Goal: Information Seeking & Learning: Find specific fact

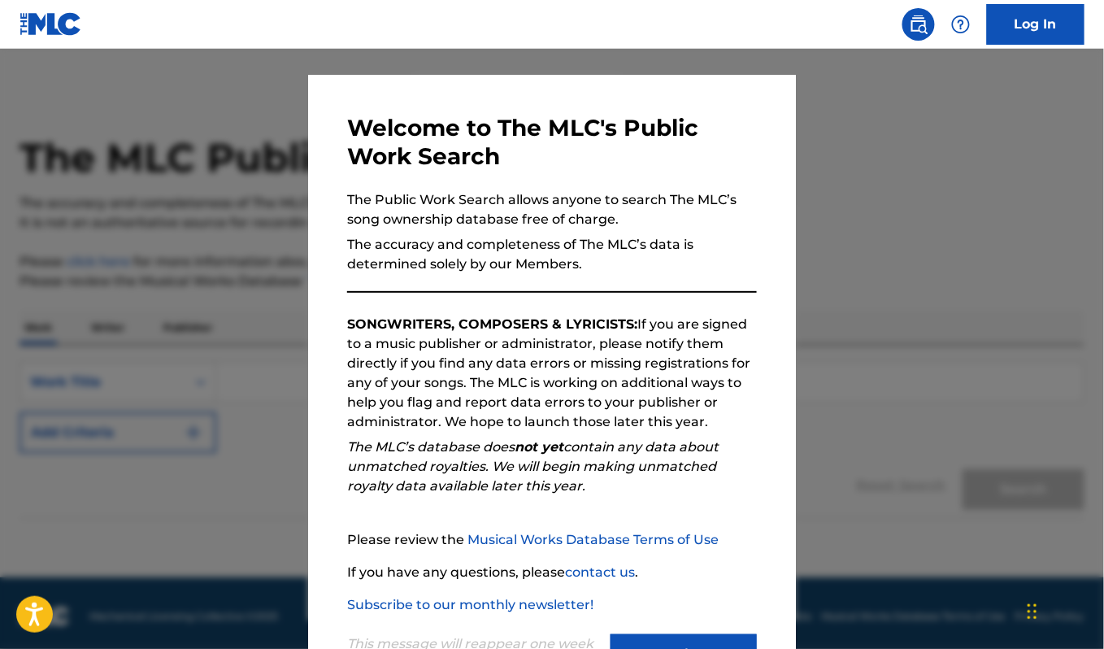
scroll to position [95, 0]
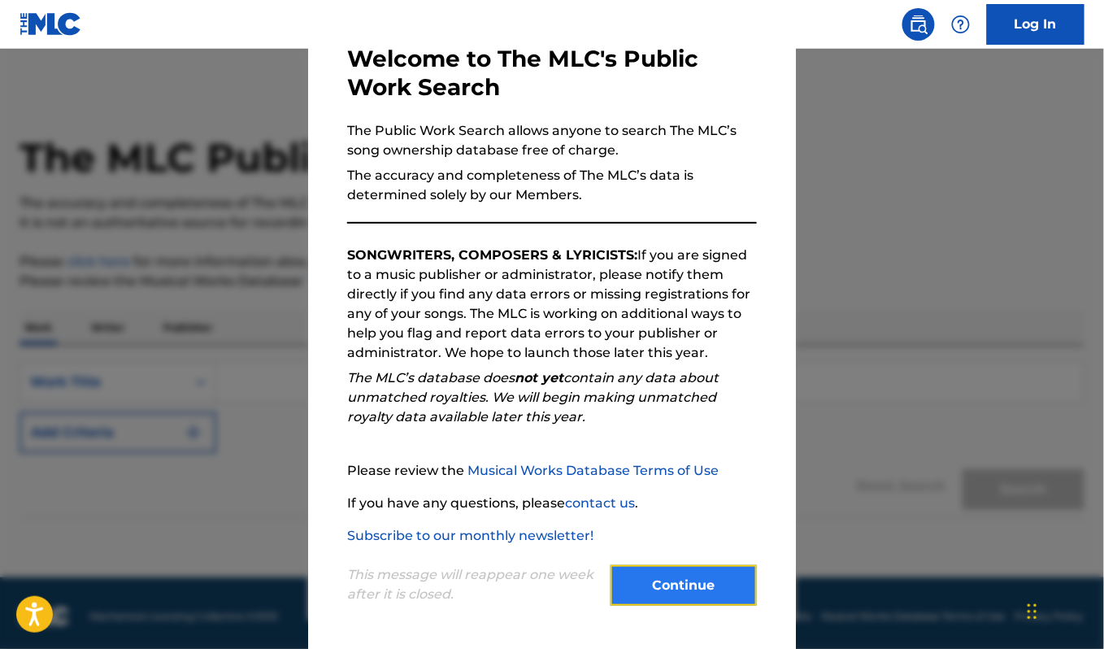
click at [701, 574] on button "Continue" at bounding box center [684, 585] width 146 height 41
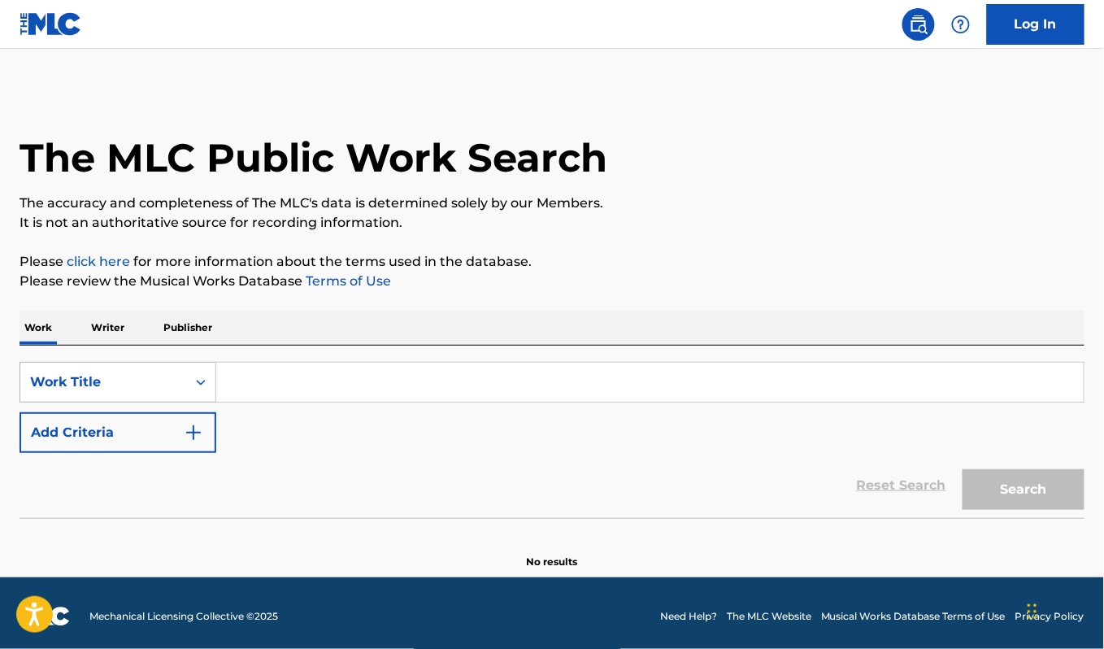
click at [199, 374] on icon "Search Form" at bounding box center [201, 382] width 16 height 16
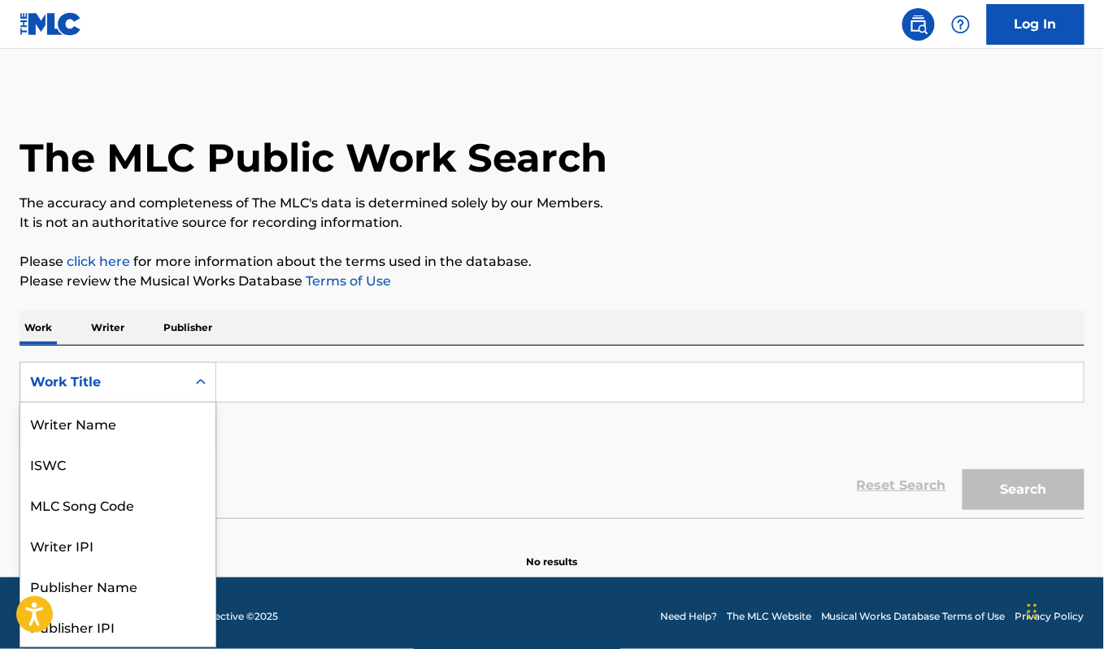
scroll to position [81, 0]
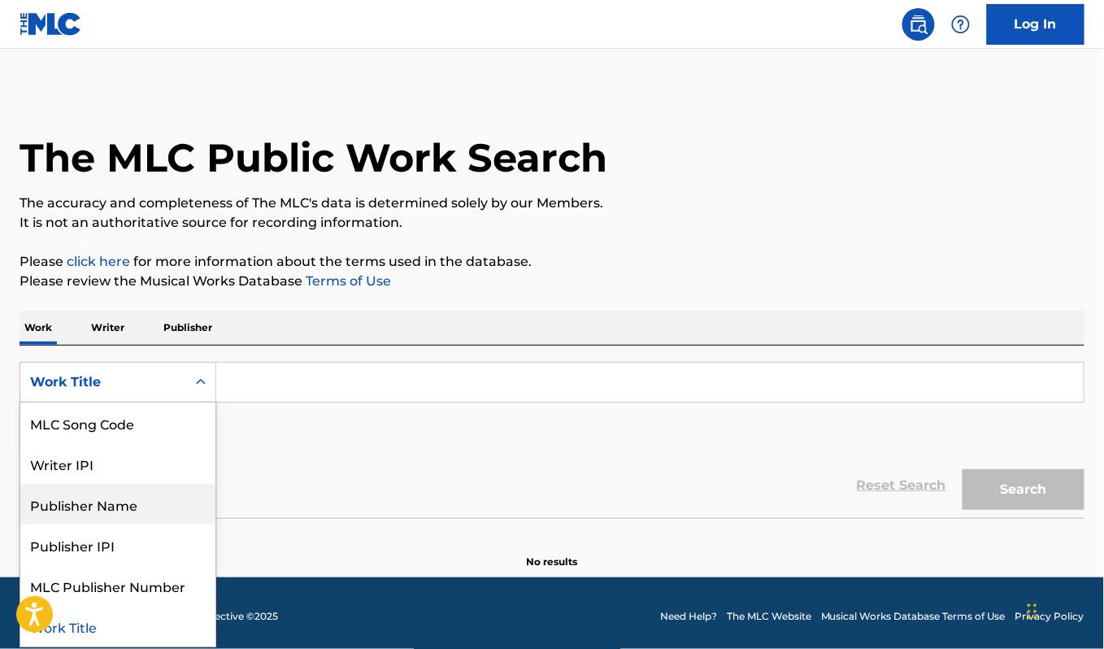
click at [94, 505] on div "Publisher Name" at bounding box center [117, 504] width 195 height 41
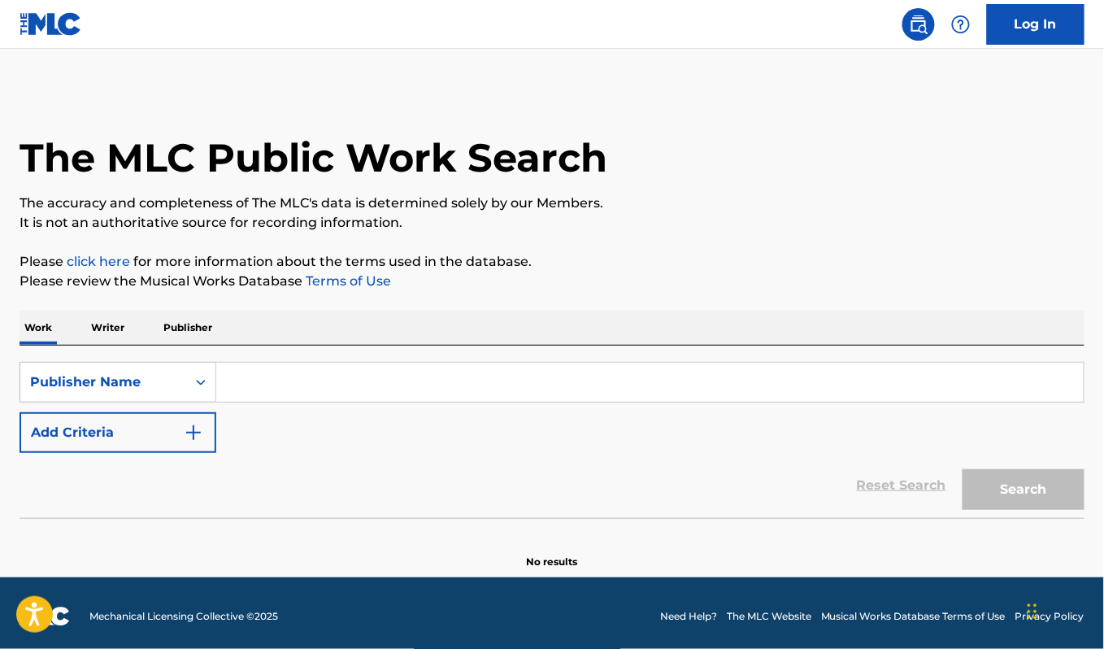
click at [262, 379] on input "Search Form" at bounding box center [650, 382] width 868 height 39
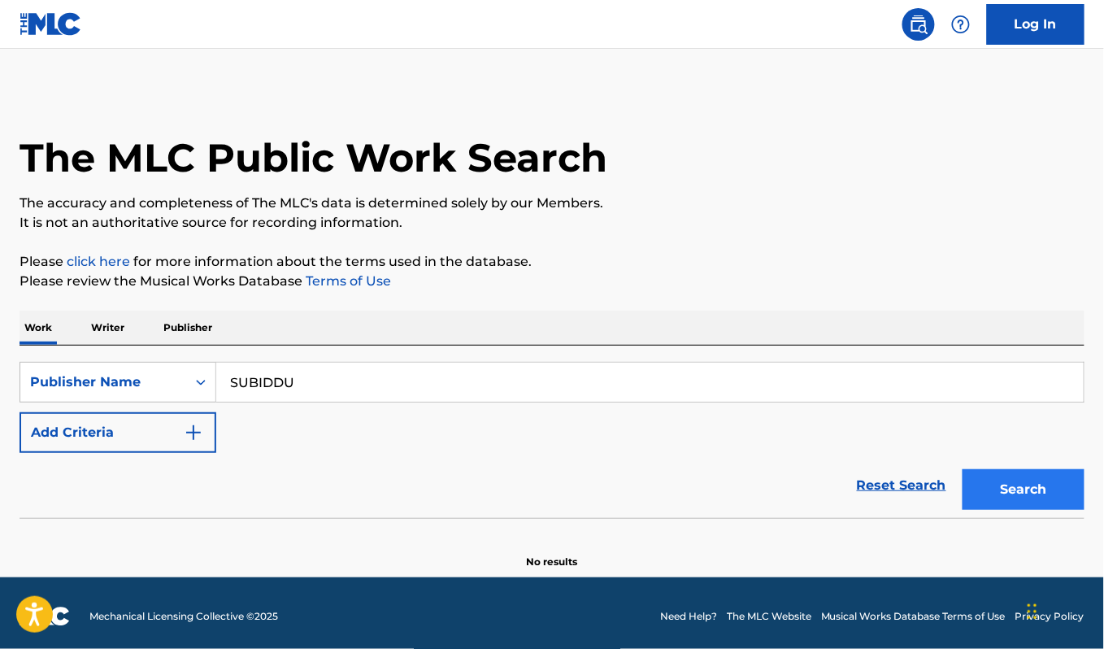
type input "SUBIDDU"
click at [1013, 485] on button "Search" at bounding box center [1024, 489] width 122 height 41
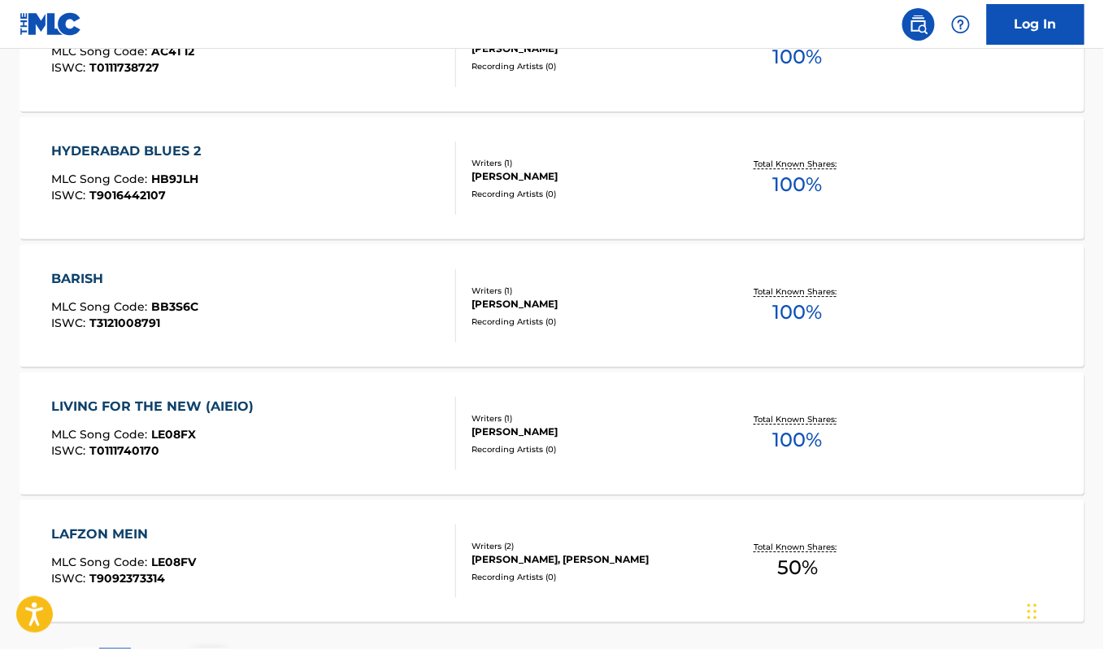
scroll to position [1332, 0]
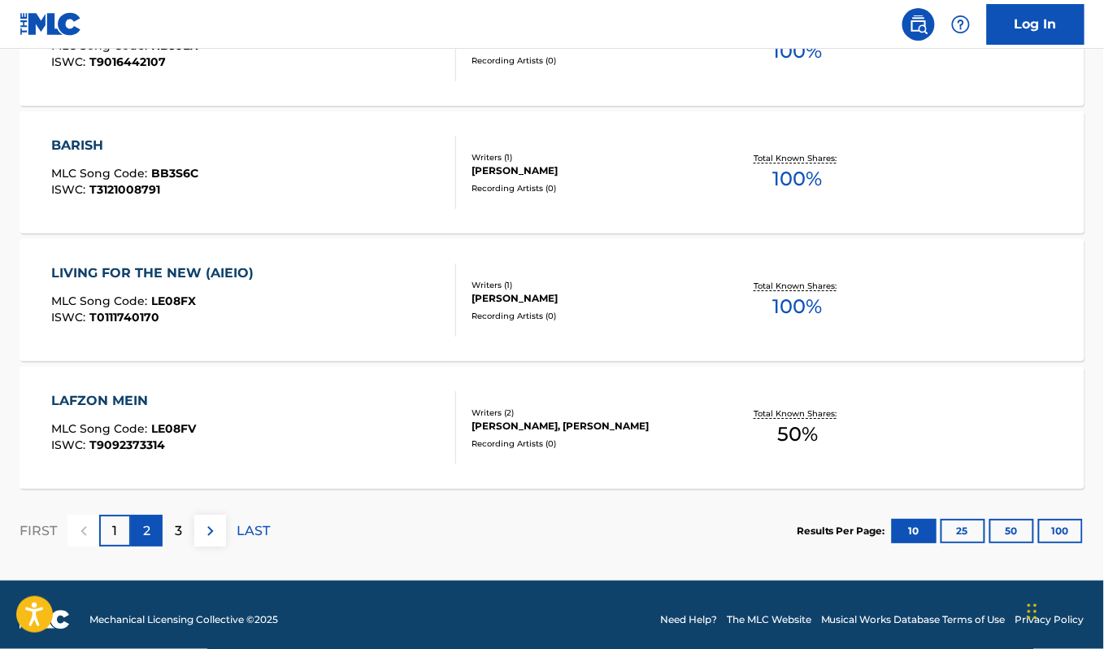
click at [150, 524] on div "2" at bounding box center [147, 531] width 32 height 32
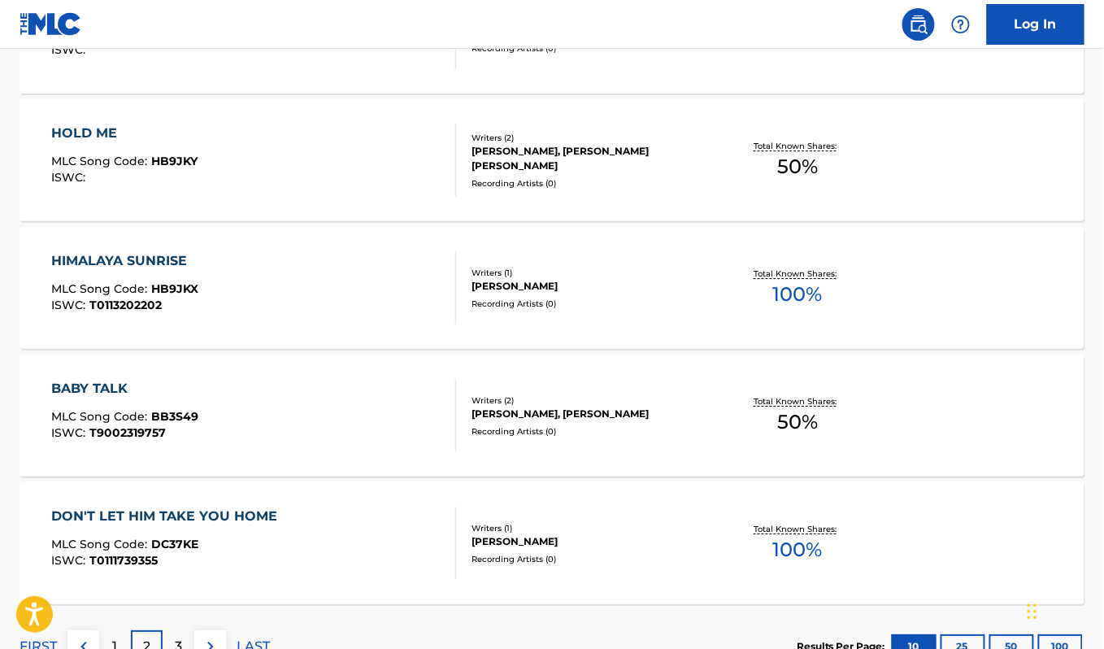
scroll to position [1342, 0]
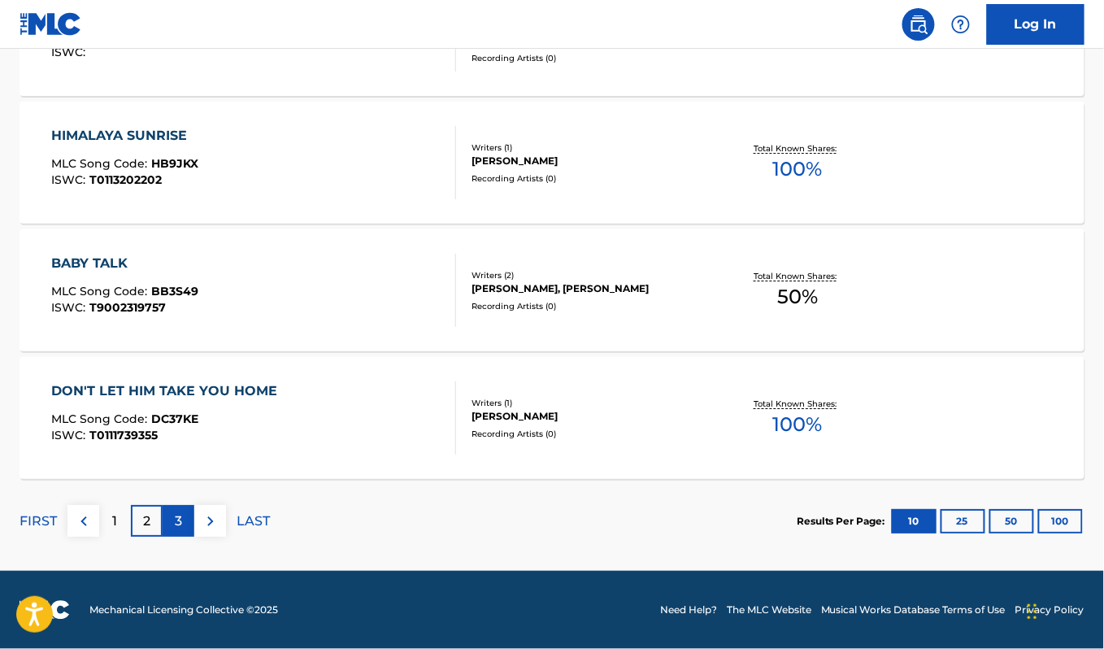
click at [177, 518] on p "3" at bounding box center [178, 521] width 7 height 20
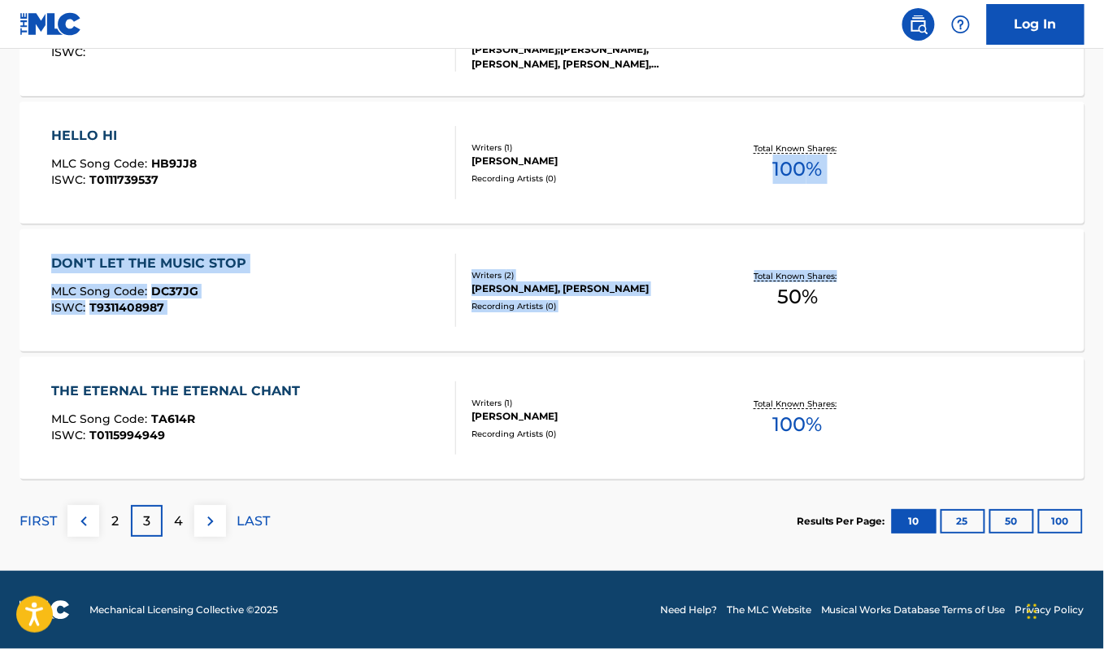
drag, startPoint x: 1099, startPoint y: 118, endPoint x: 1104, endPoint y: 239, distance: 121.2
click at [372, 470] on div "THE ETERNAL THE ETERNAL CHANT MLC Song Code : TA614R ISWC : T0115994949 Writers…" at bounding box center [552, 418] width 1065 height 122
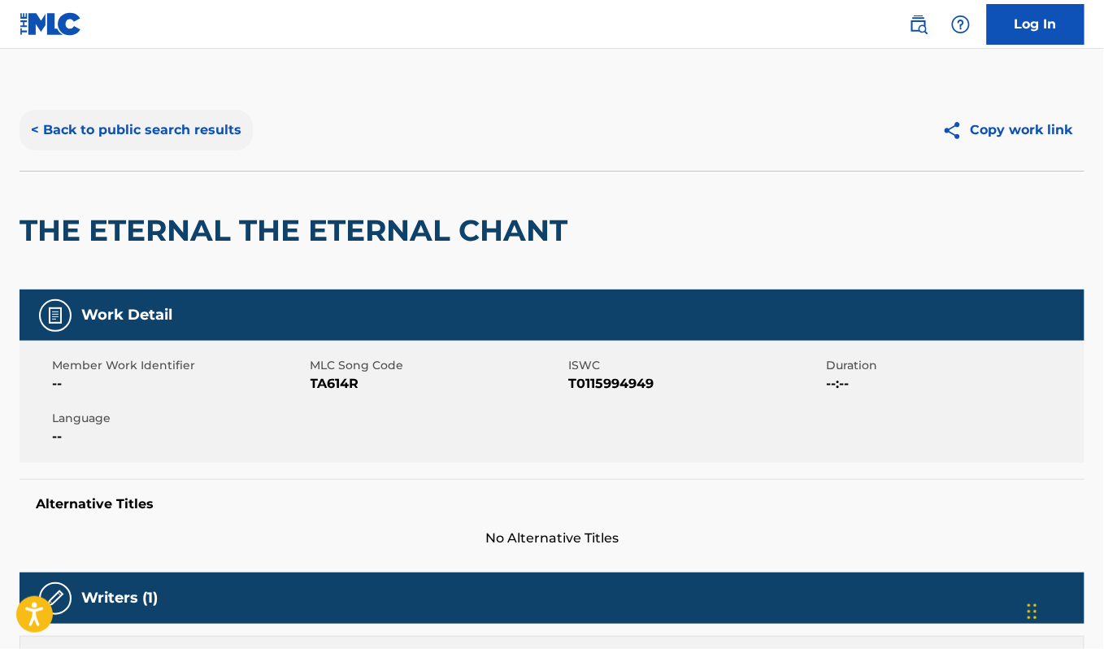
click at [33, 131] on button "< Back to public search results" at bounding box center [136, 130] width 233 height 41
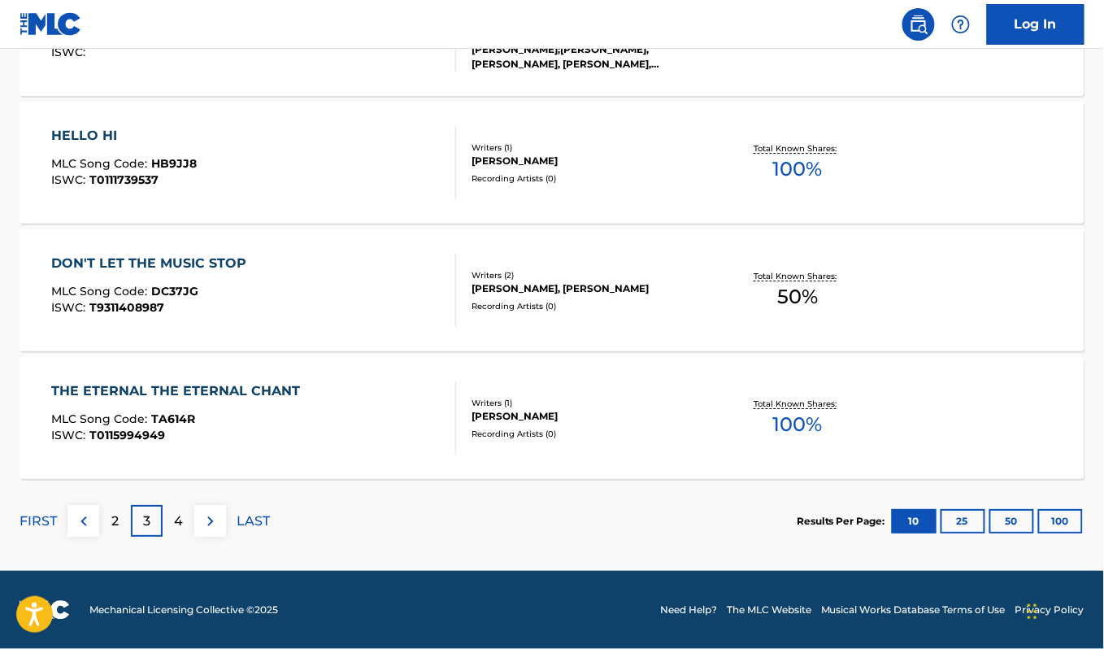
scroll to position [774, 0]
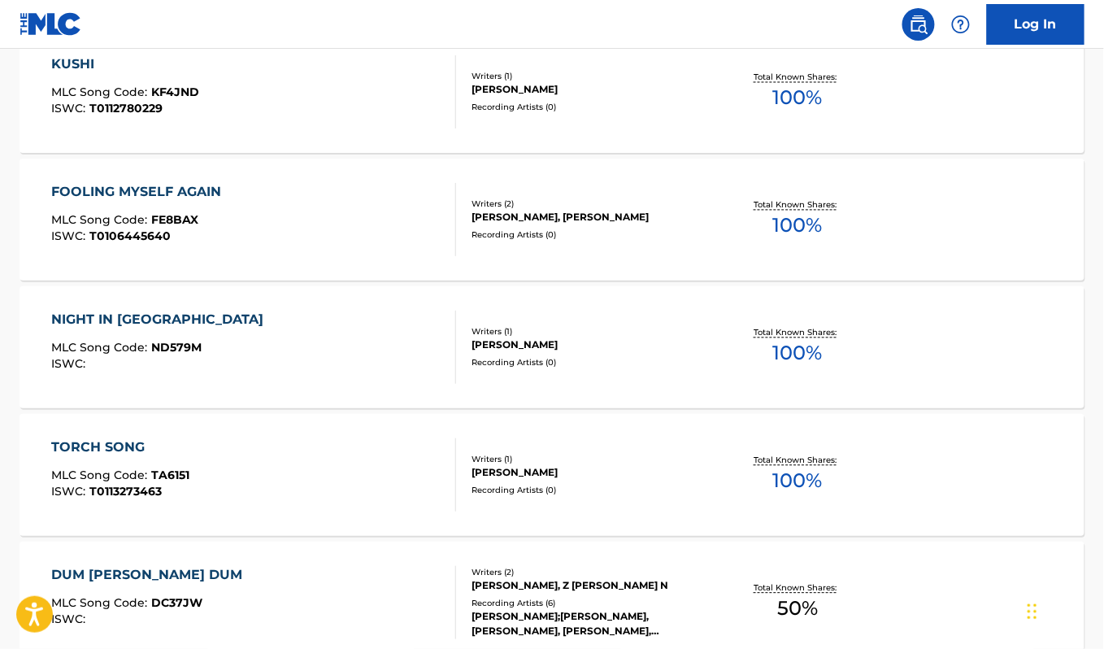
drag, startPoint x: 1100, startPoint y: 420, endPoint x: 1098, endPoint y: 456, distance: 36.7
click at [1098, 456] on div "The MLC Public Work Search The accuracy and completeness of The MLC's data is d…" at bounding box center [552, 222] width 1104 height 1815
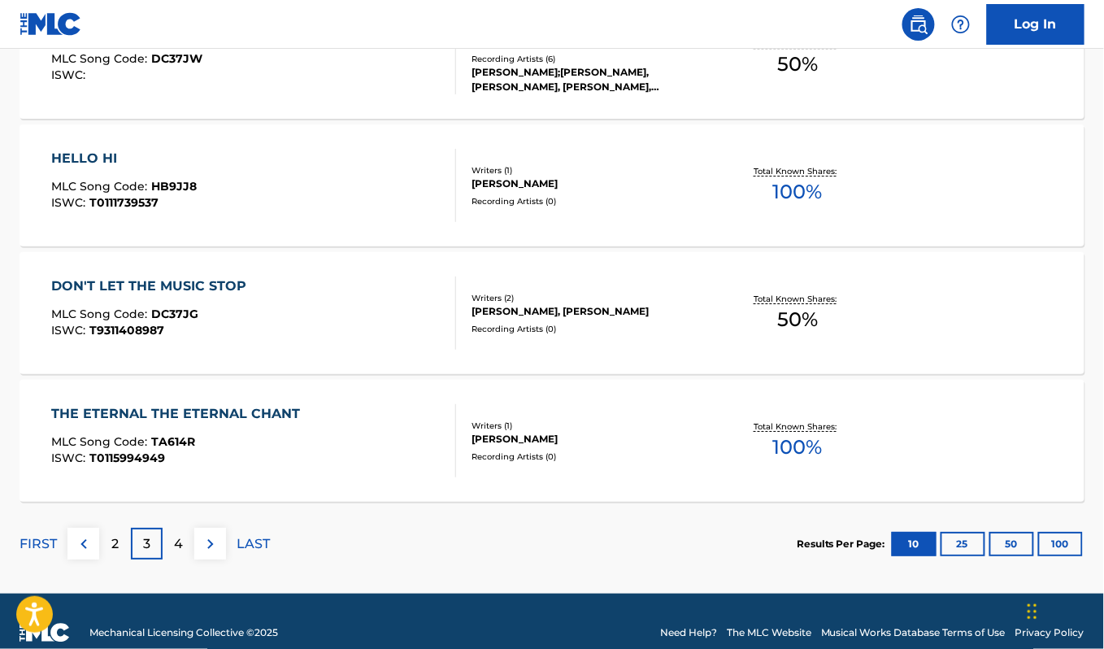
scroll to position [1332, 0]
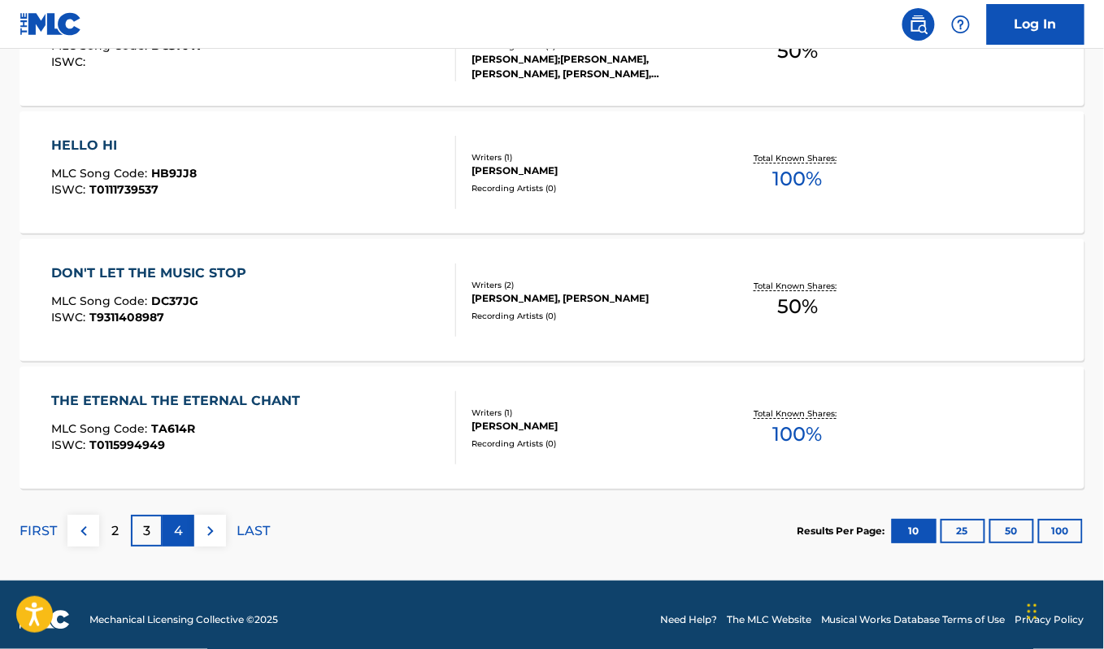
click at [174, 537] on p "4" at bounding box center [178, 531] width 9 height 20
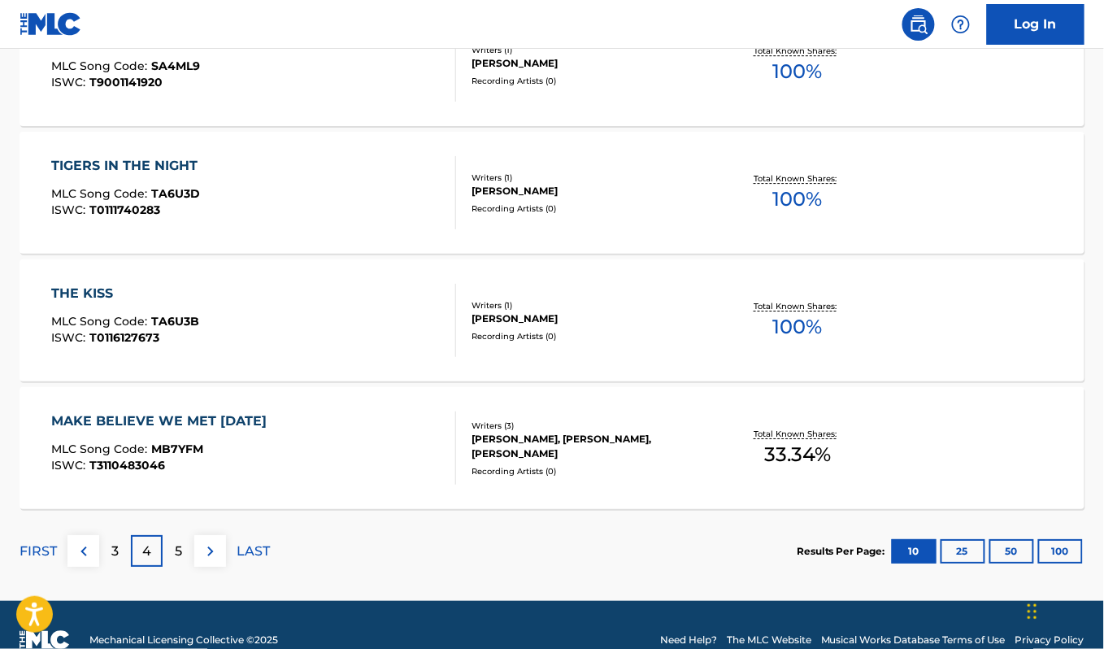
scroll to position [1342, 0]
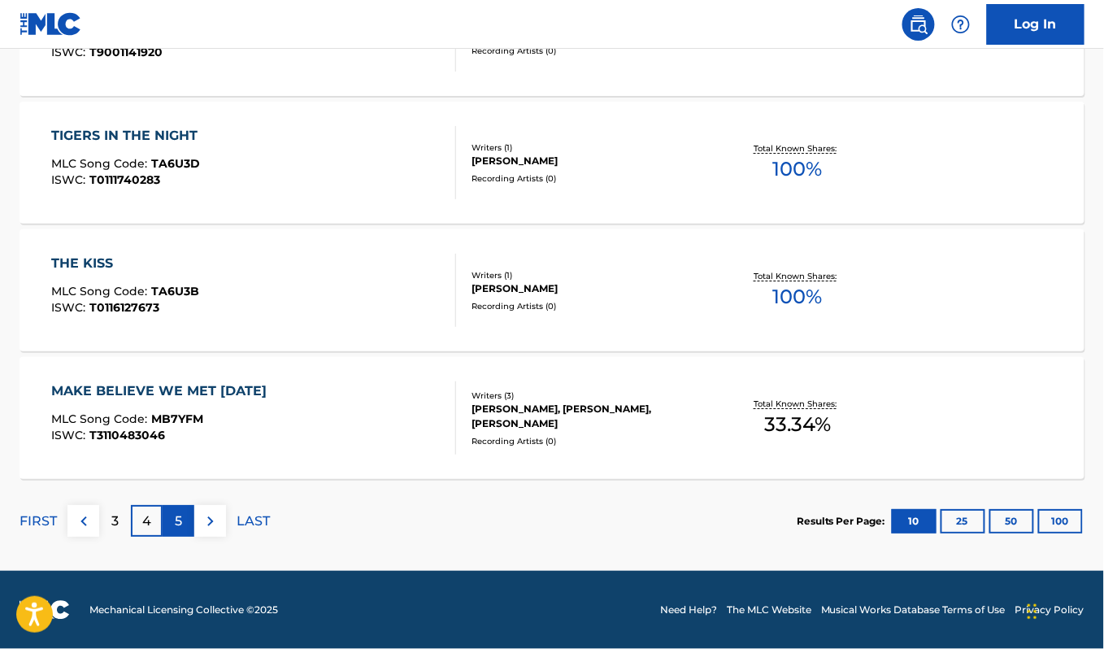
click at [177, 517] on p "5" at bounding box center [178, 521] width 7 height 20
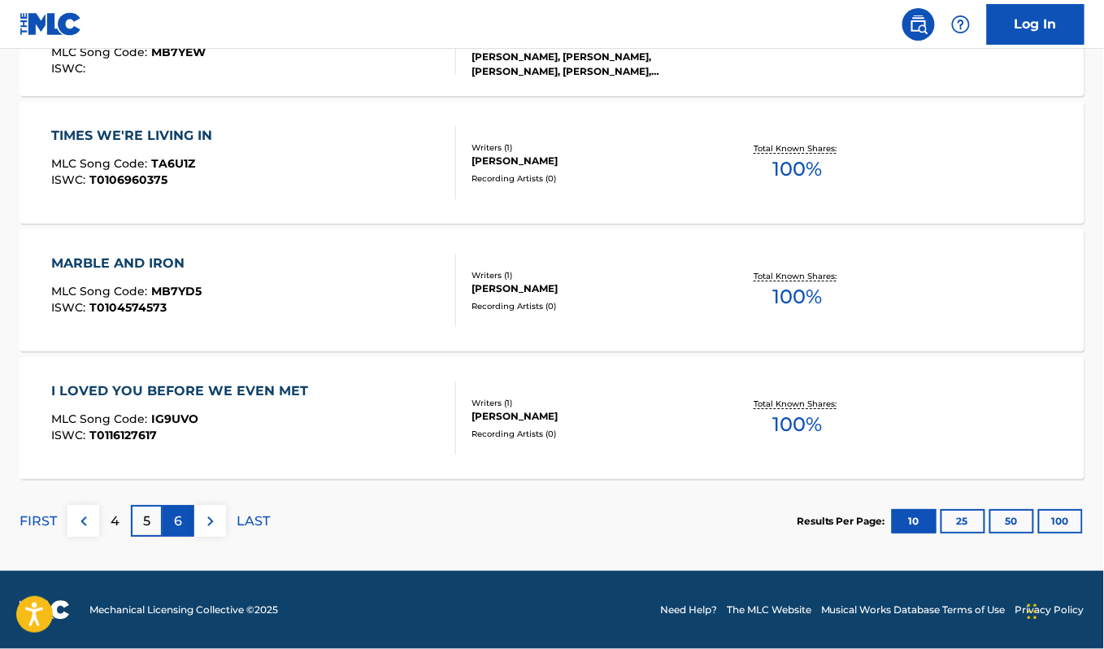
click at [177, 518] on p "6" at bounding box center [179, 521] width 8 height 20
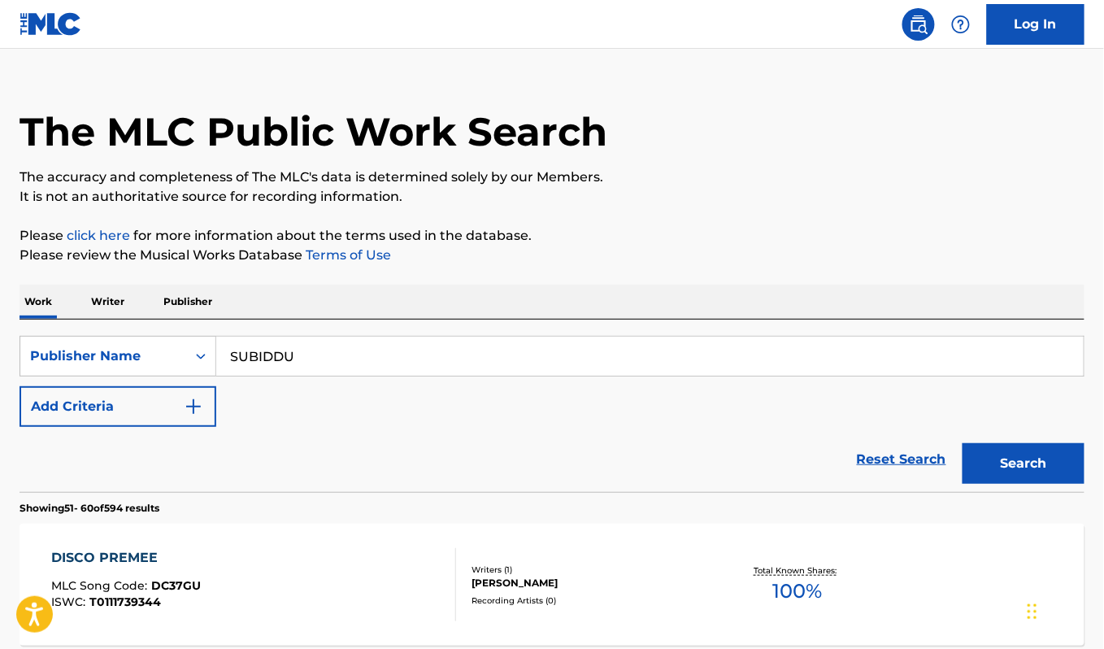
scroll to position [0, 0]
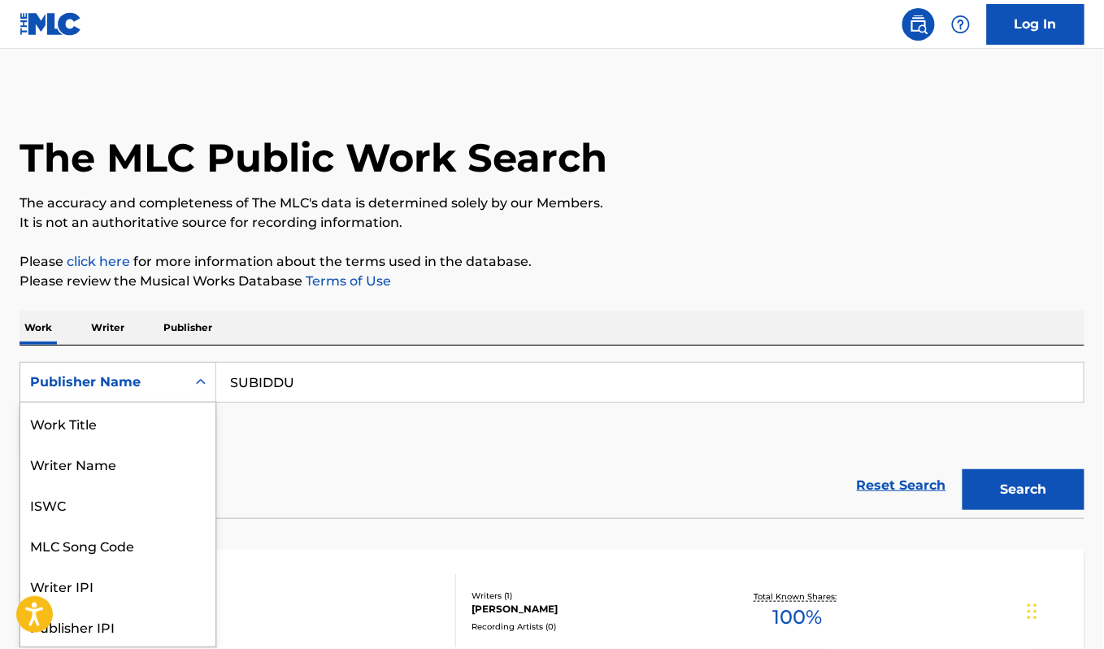
click at [210, 388] on div "Search Form" at bounding box center [200, 382] width 29 height 29
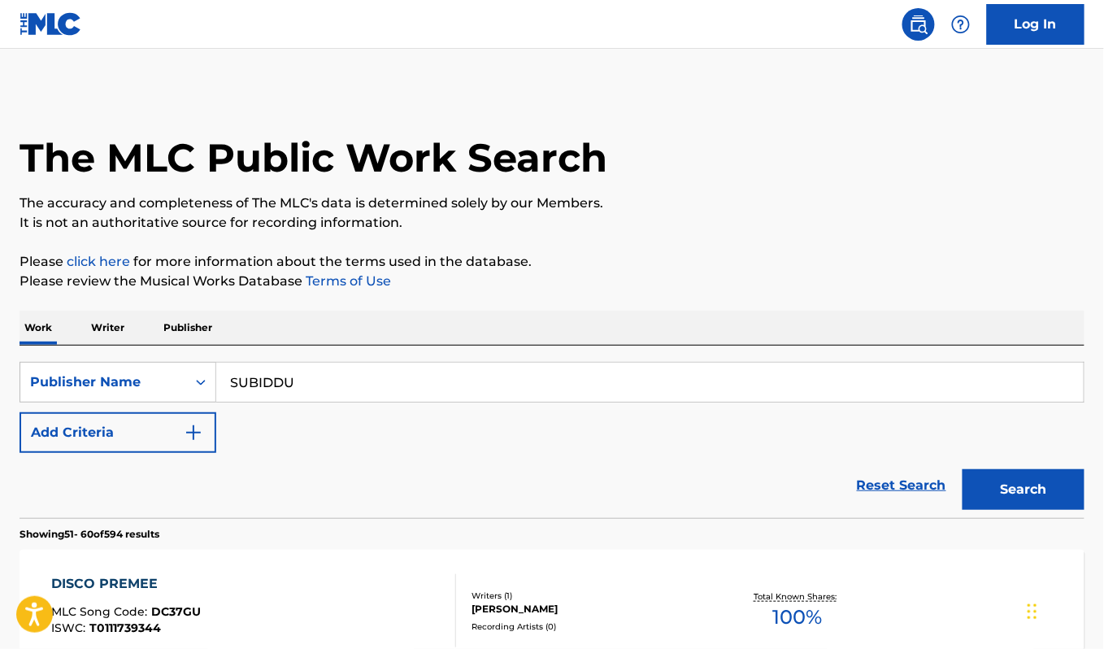
click at [304, 571] on div "DISCO PREMEE MLC Song Code : DC37GU ISWC : T0111739344 Writers ( 1 ) BIDDU Reco…" at bounding box center [552, 611] width 1065 height 122
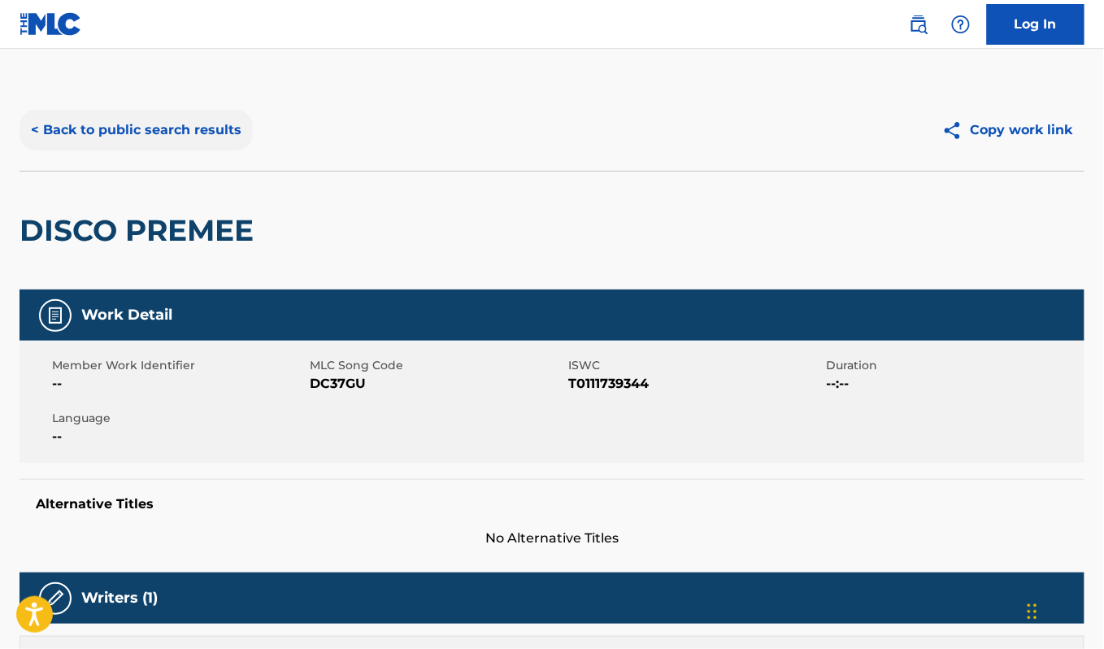
click at [55, 119] on button "< Back to public search results" at bounding box center [136, 130] width 233 height 41
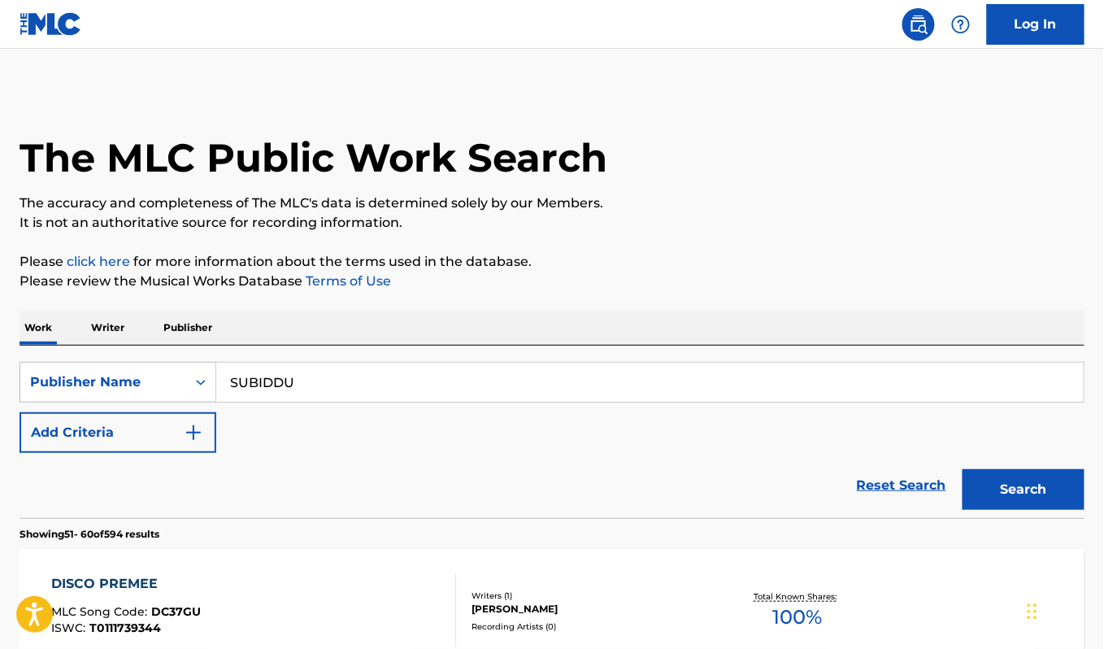
click at [39, 326] on p "Work" at bounding box center [38, 328] width 37 height 34
click at [193, 427] on img "Search Form" at bounding box center [194, 433] width 20 height 20
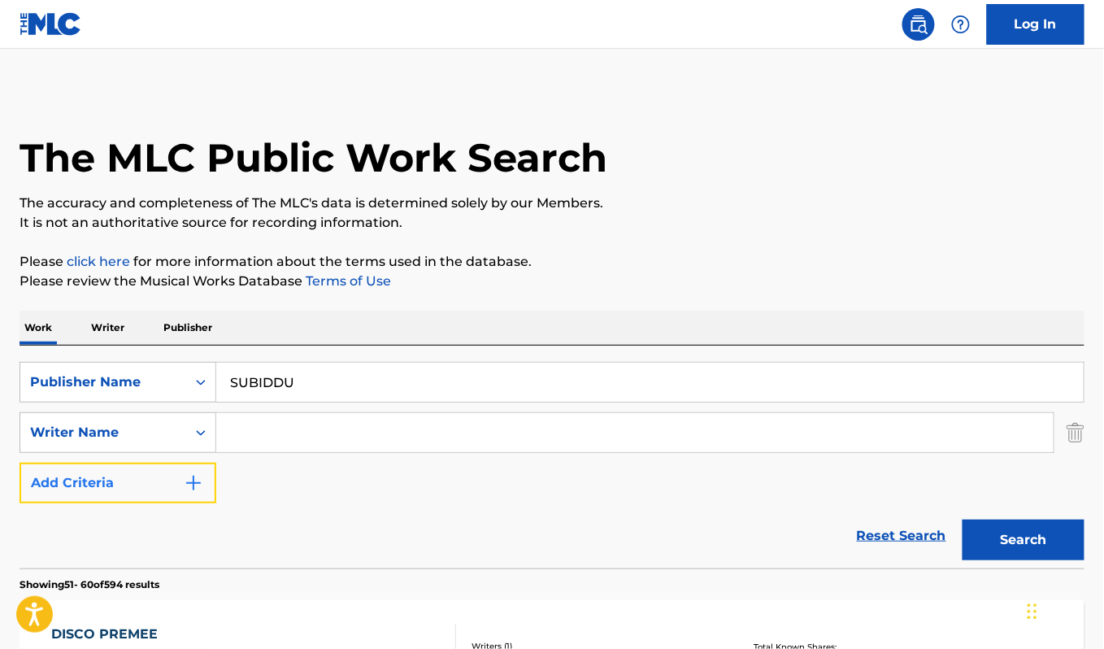
click at [194, 485] on img "Search Form" at bounding box center [194, 483] width 20 height 20
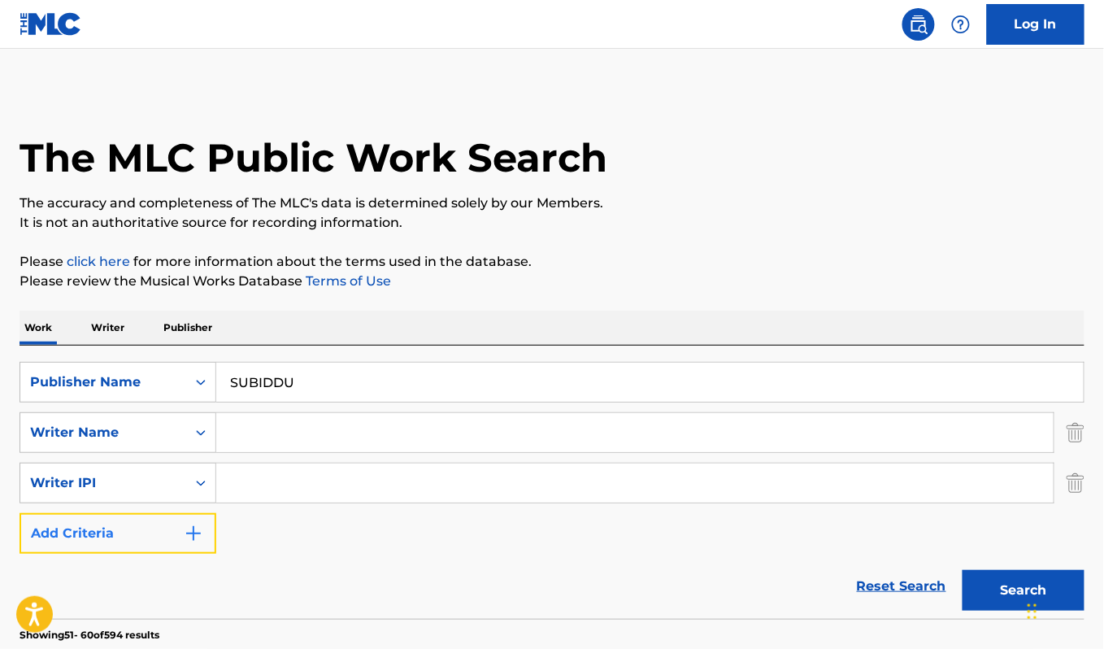
click at [197, 527] on img "Search Form" at bounding box center [194, 534] width 20 height 20
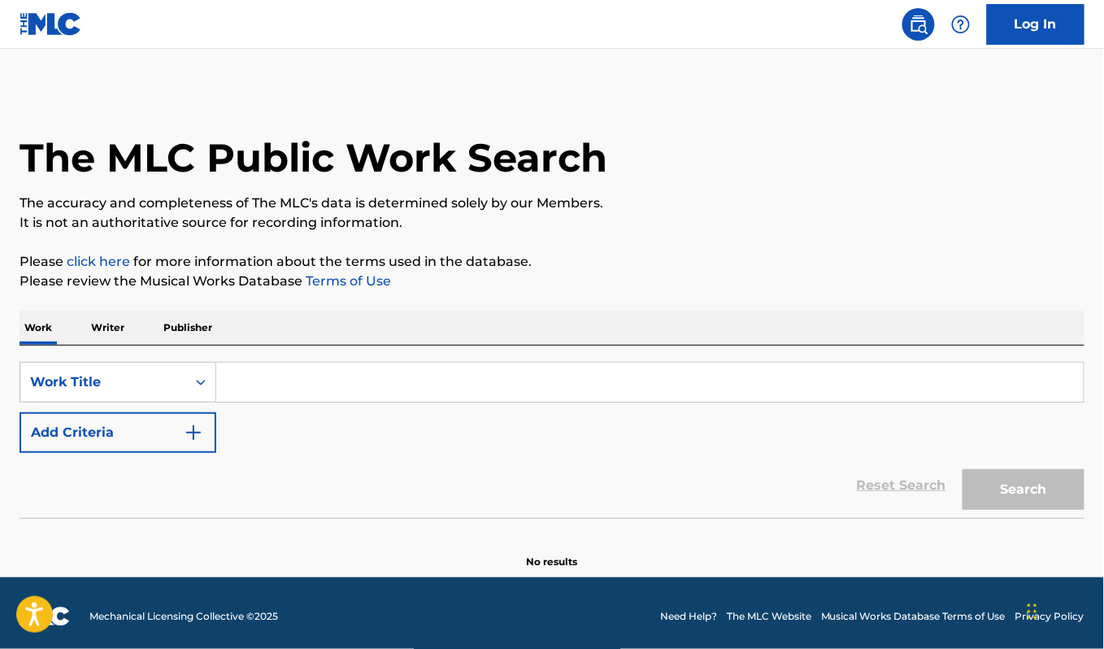
click at [350, 385] on input "Search Form" at bounding box center [650, 382] width 868 height 39
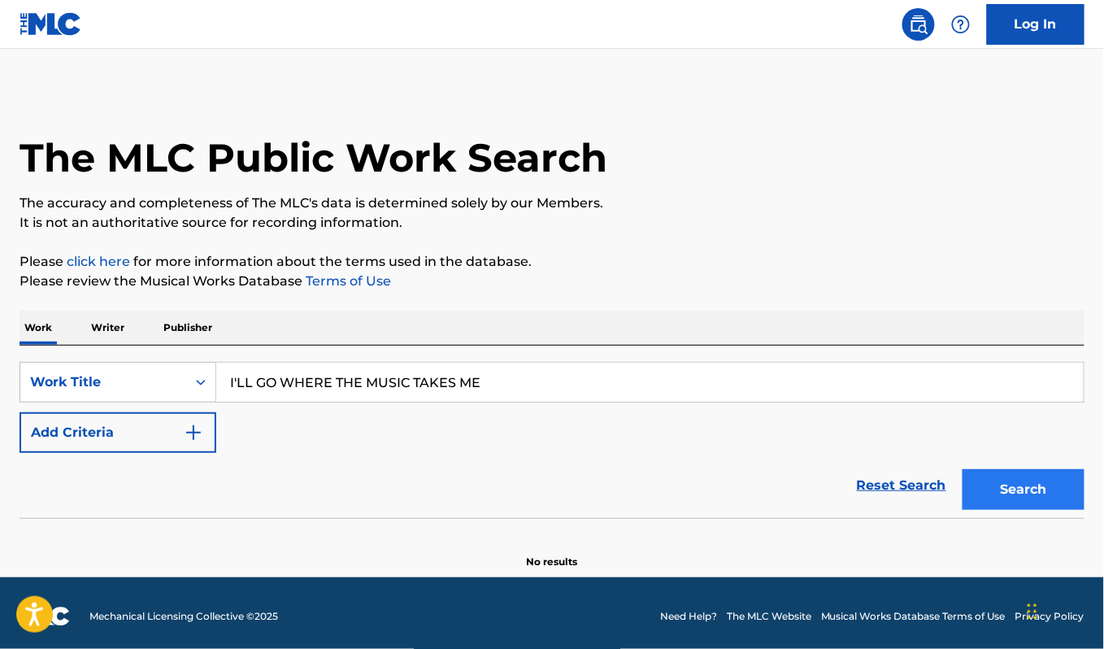
type input "I'LL GO WHERE THE MUSIC TAKES ME"
click at [1022, 488] on button "Search" at bounding box center [1024, 489] width 122 height 41
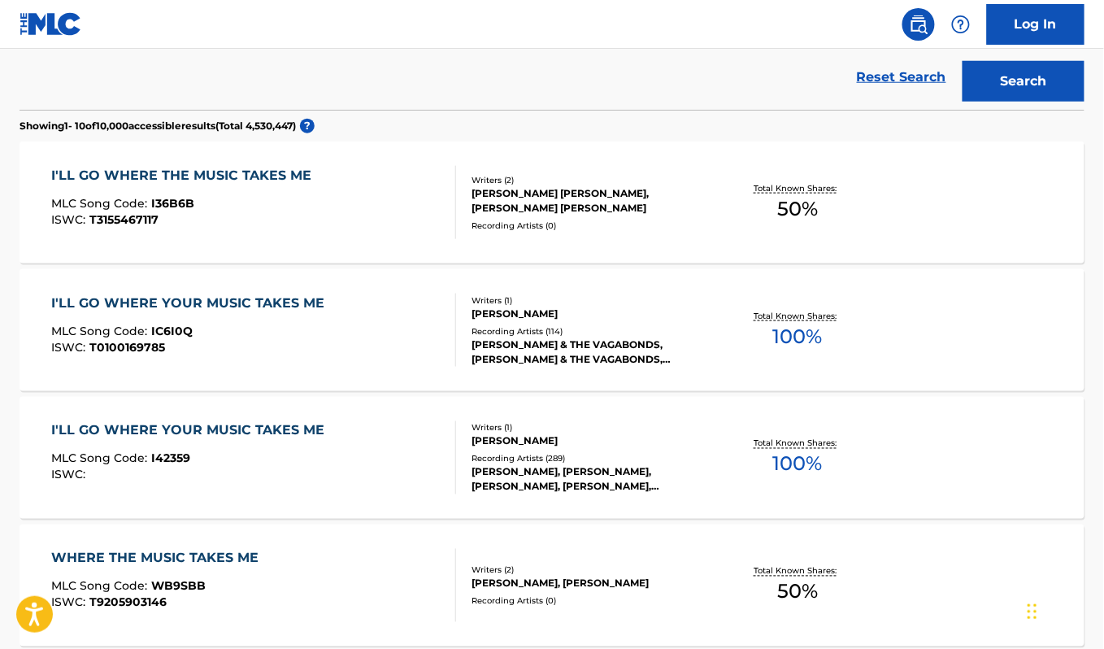
scroll to position [385, 0]
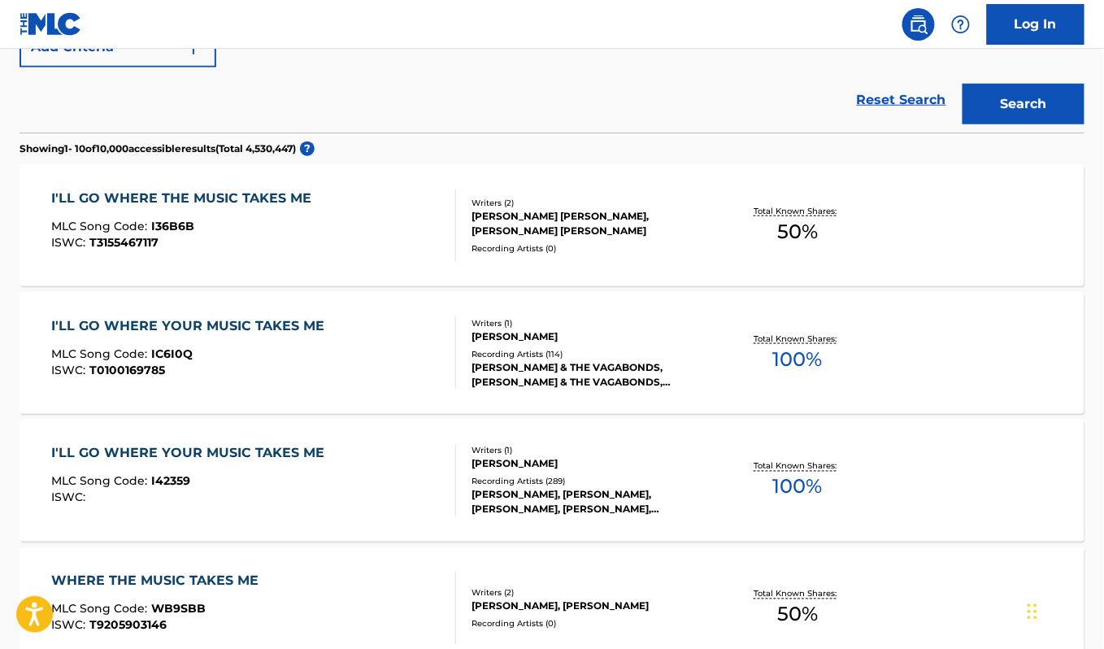
click at [255, 325] on div "I'LL GO WHERE YOUR MUSIC TAKES ME" at bounding box center [191, 326] width 281 height 20
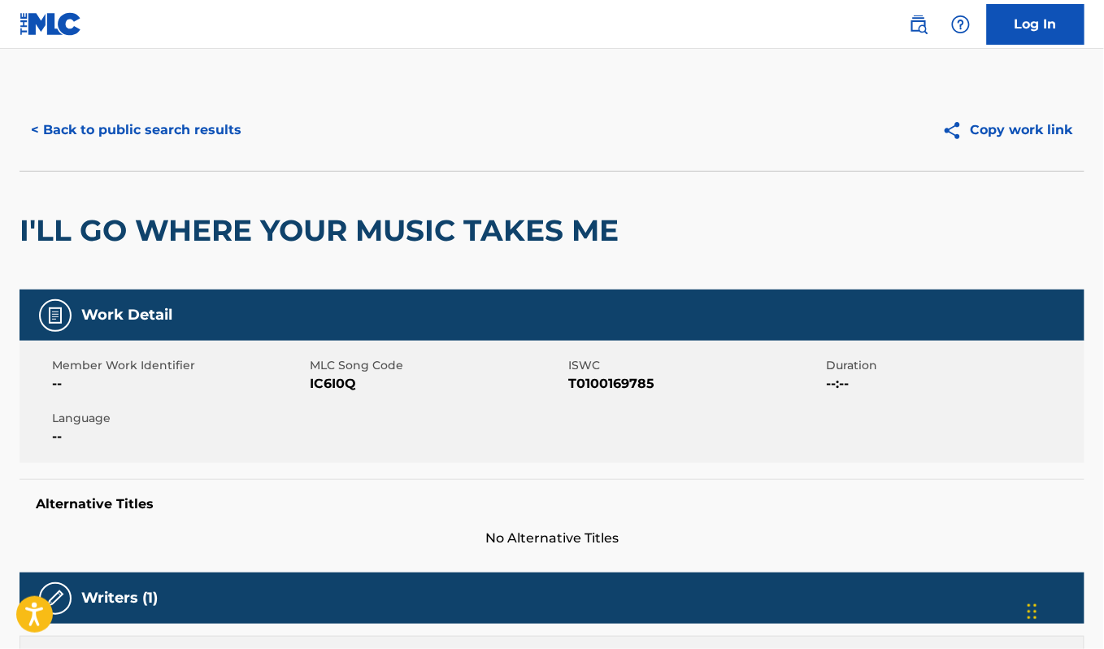
drag, startPoint x: 1103, startPoint y: 210, endPoint x: 1103, endPoint y: 261, distance: 51.2
drag, startPoint x: 1103, startPoint y: 192, endPoint x: 1109, endPoint y: 278, distance: 86.4
click at [1103, 278] on html "Accessibility Screen-Reader Guide, Feedback, and Issue Reporting | New window 0…" at bounding box center [552, 324] width 1104 height 649
drag, startPoint x: 1103, startPoint y: 219, endPoint x: 1098, endPoint y: 246, distance: 27.4
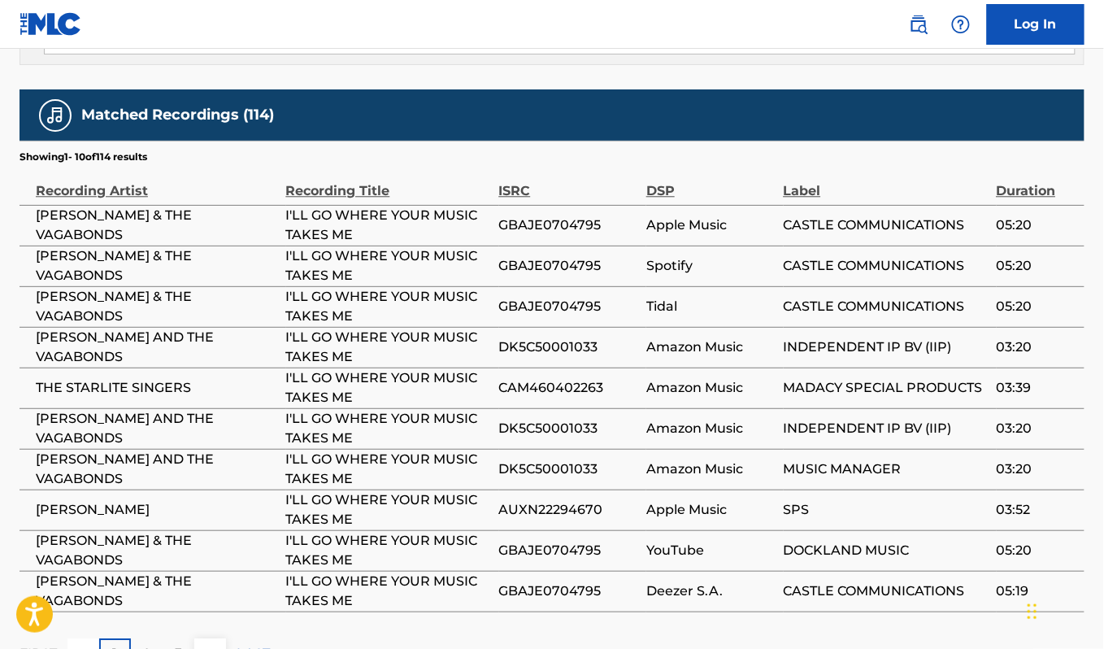
scroll to position [1022, 0]
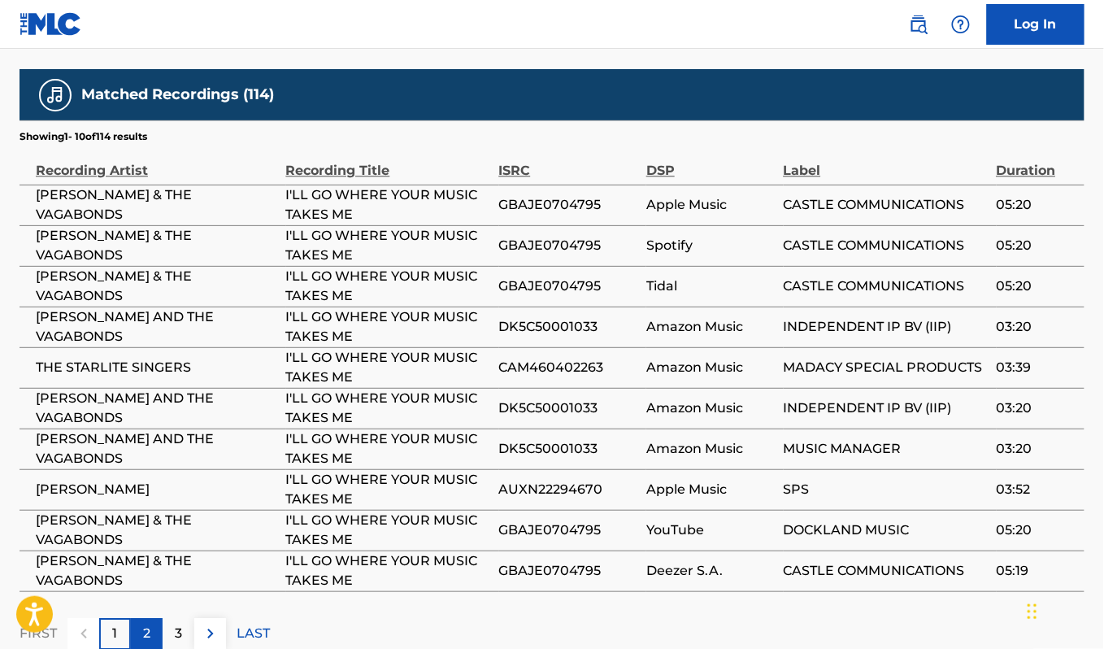
click at [145, 624] on p "2" at bounding box center [146, 634] width 7 height 20
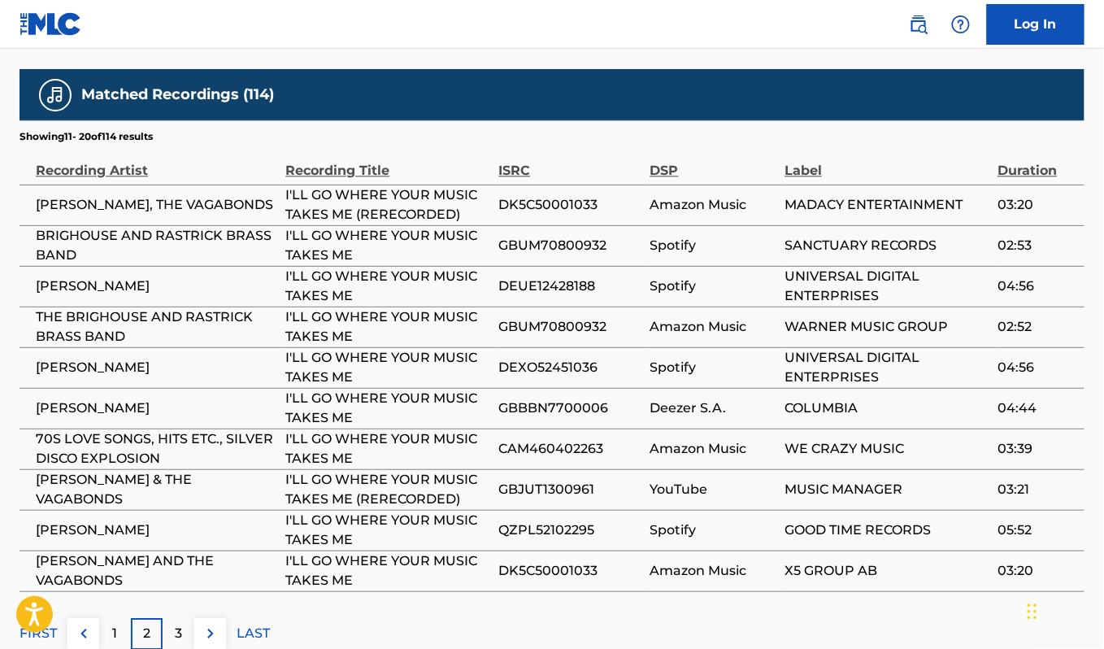
drag, startPoint x: 1103, startPoint y: 430, endPoint x: 1109, endPoint y: 336, distance: 94.5
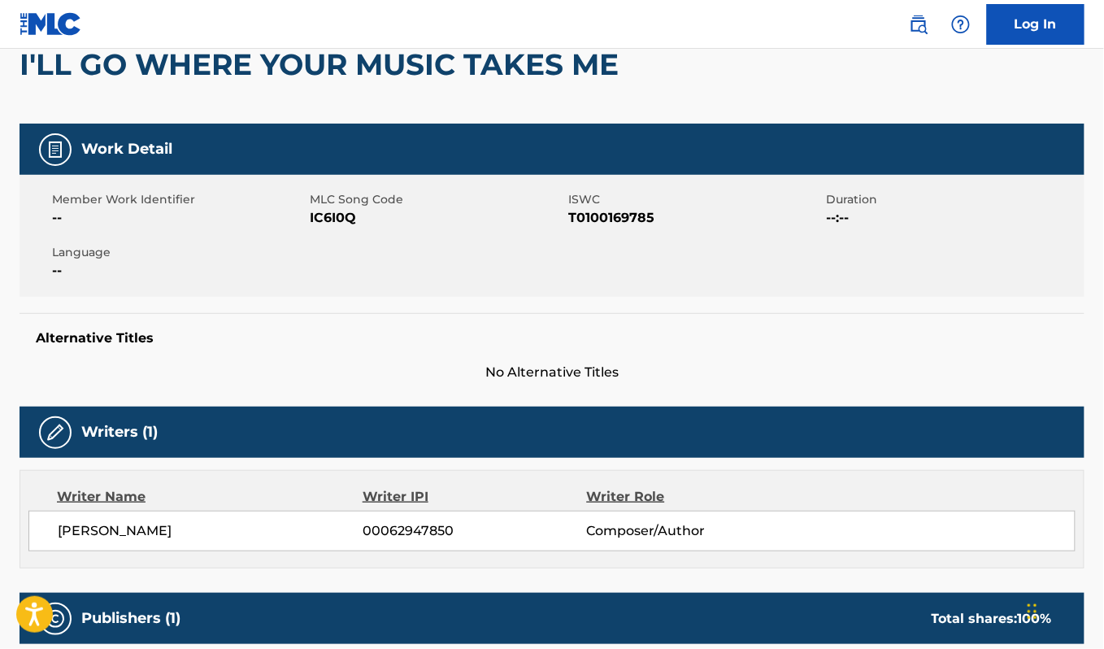
scroll to position [140, 0]
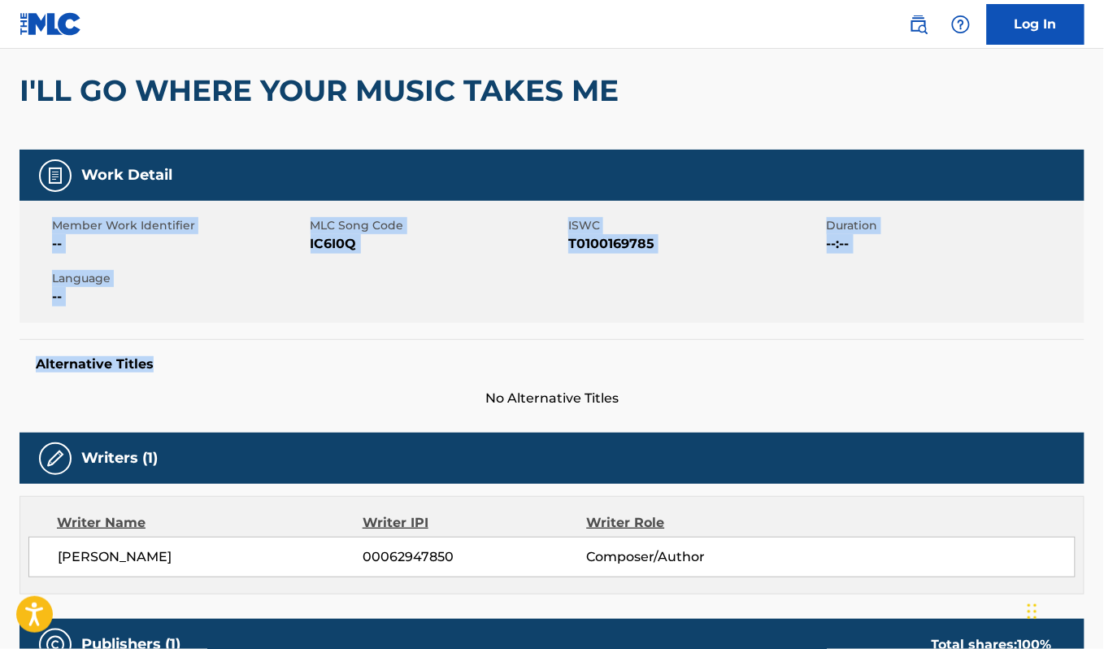
drag, startPoint x: 1101, startPoint y: 176, endPoint x: 1109, endPoint y: 346, distance: 170.1
click at [1103, 346] on html "Accessibility Screen-Reader Guide, Feedback, and Issue Reporting | New window 0…" at bounding box center [552, 184] width 1104 height 649
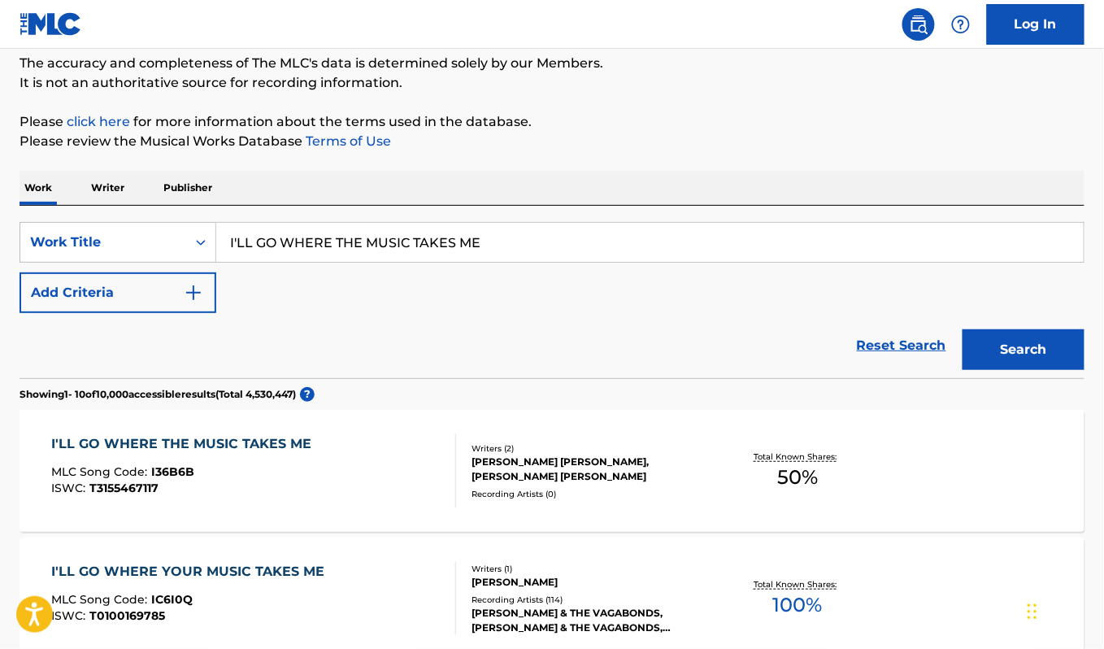
scroll to position [428, 0]
